Goal: Find specific page/section: Find specific page/section

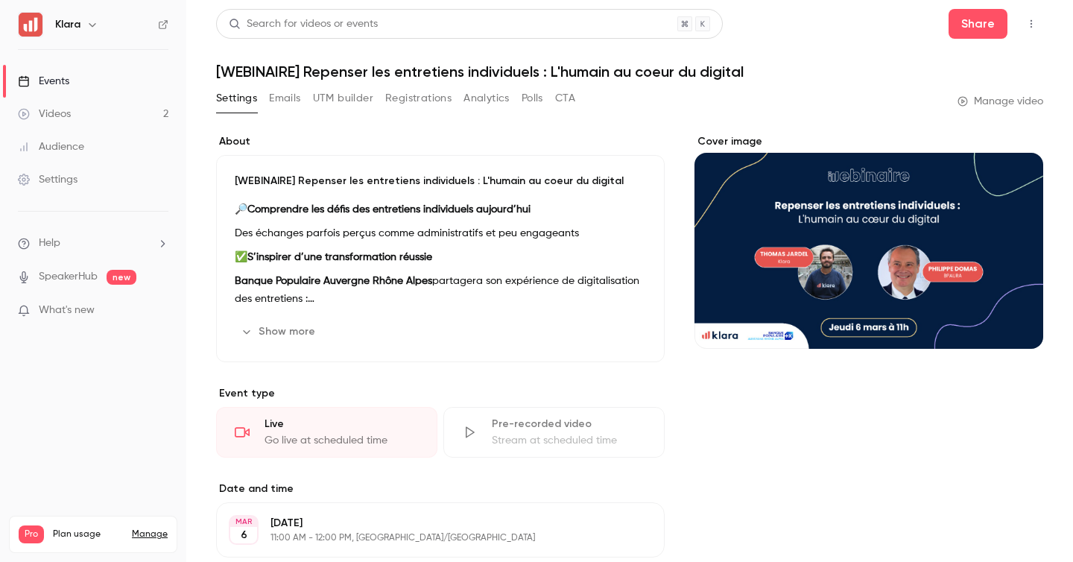
click at [92, 147] on link "Audience" at bounding box center [93, 146] width 186 height 33
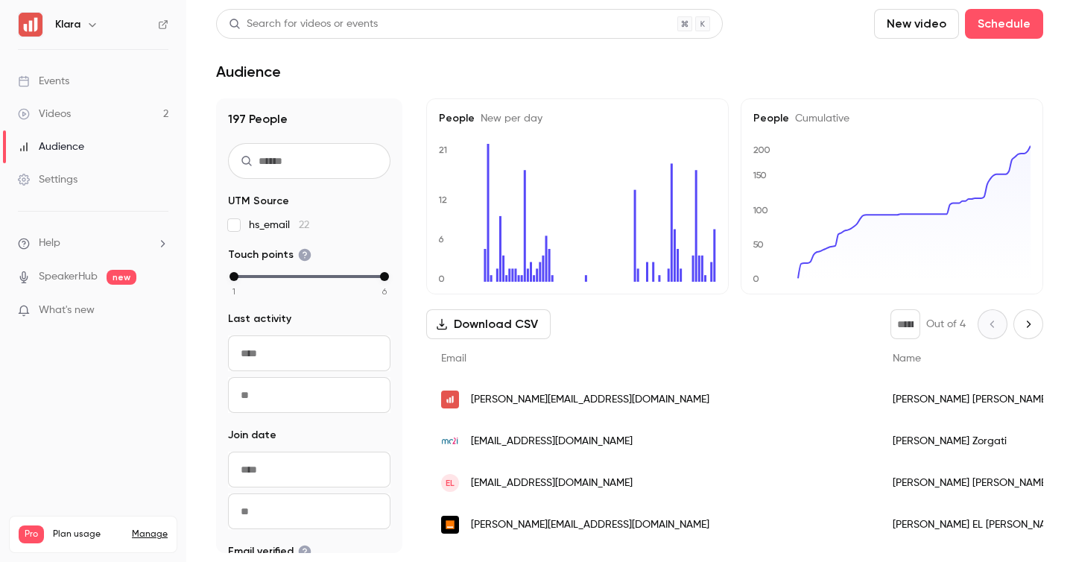
click at [81, 112] on link "Videos 2" at bounding box center [93, 114] width 186 height 33
